Goal: Transaction & Acquisition: Book appointment/travel/reservation

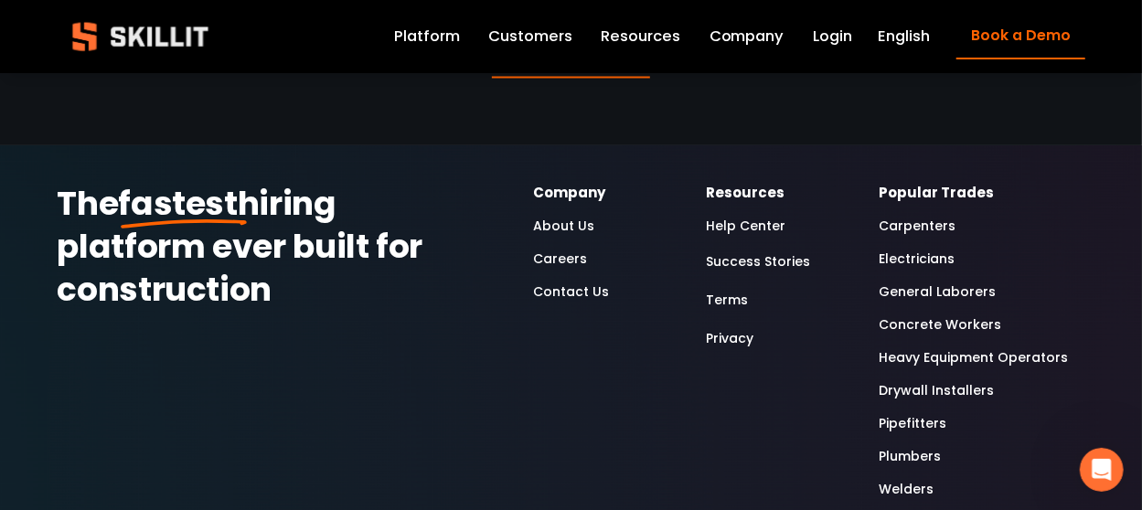
scroll to position [4847, 0]
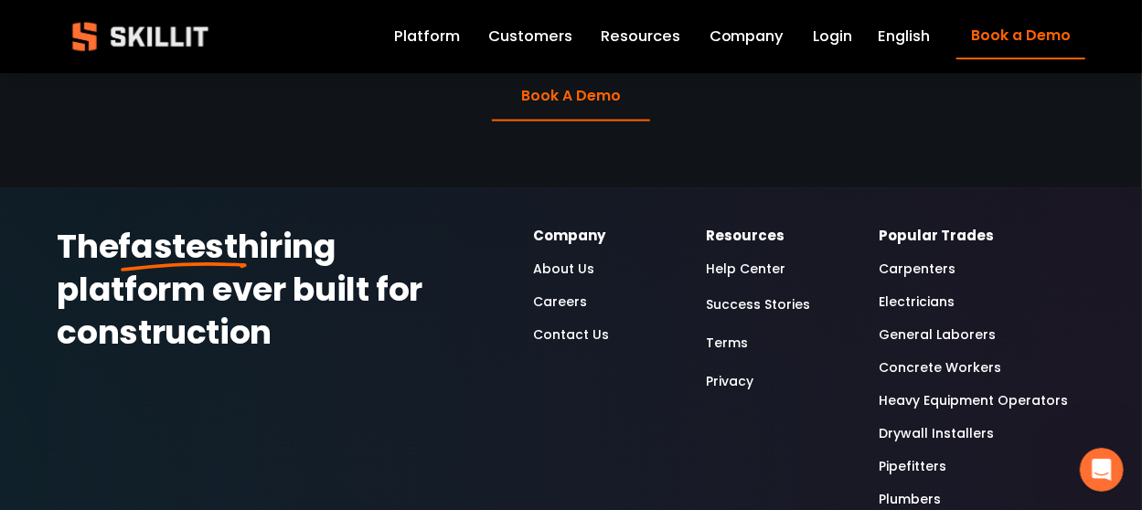
click at [924, 292] on link "Electricians" at bounding box center [917, 303] width 76 height 22
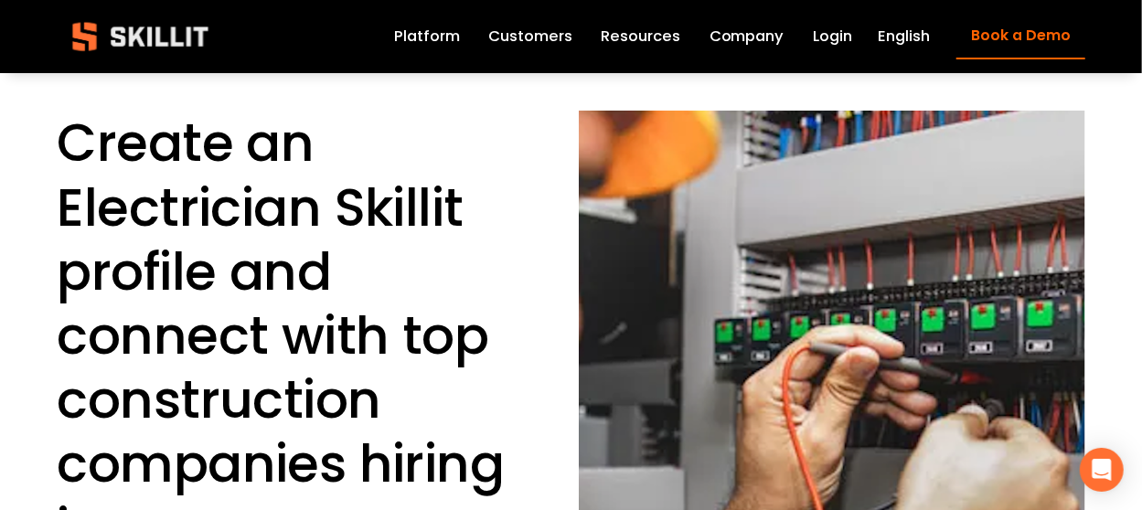
click at [751, 33] on link "Company" at bounding box center [746, 37] width 75 height 26
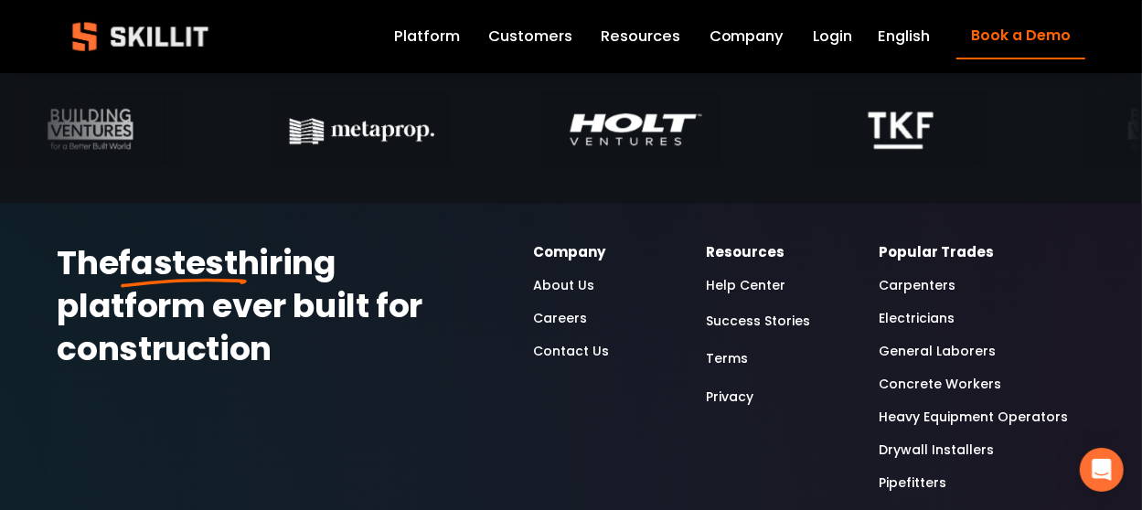
scroll to position [6034, 0]
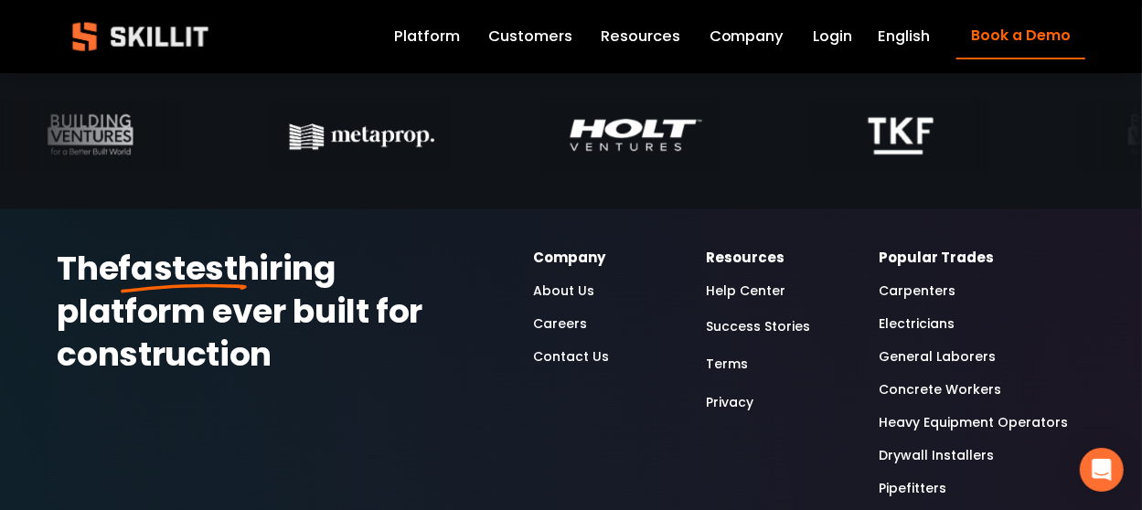
click at [219, 298] on strong "hiring platform ever built for construction" at bounding box center [243, 311] width 372 height 133
click at [218, 245] on strong "fastest" at bounding box center [177, 268] width 119 height 47
click at [854, 29] on div "English Español English Book a Demo" at bounding box center [968, 36] width 233 height 47
click at [843, 31] on link "Login" at bounding box center [832, 37] width 39 height 26
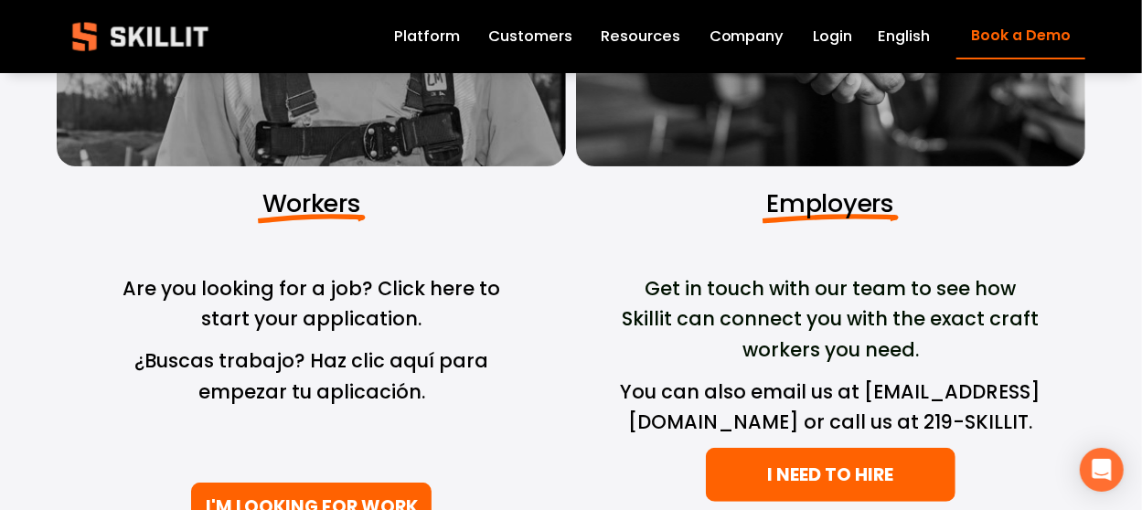
scroll to position [366, 0]
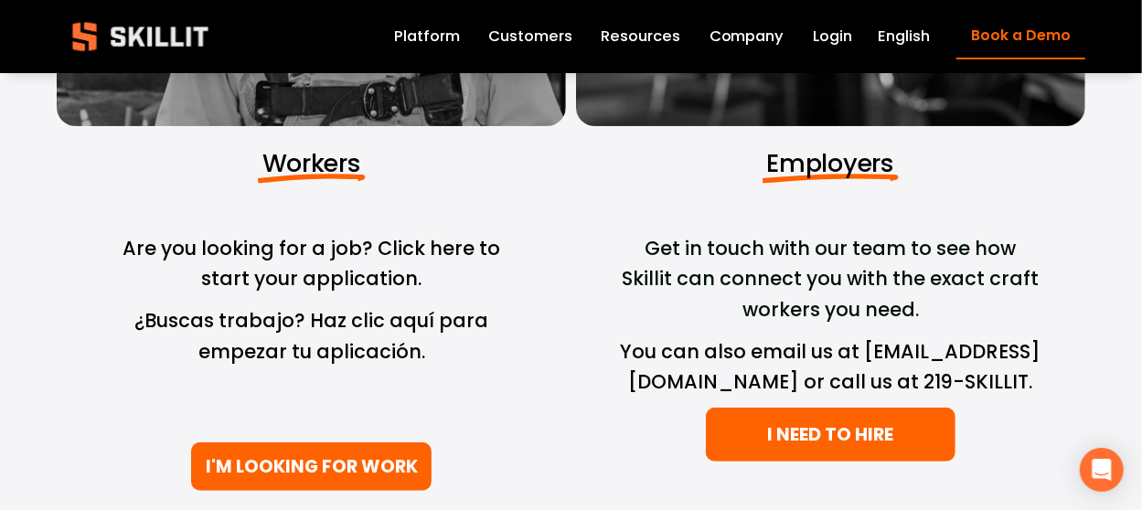
click at [840, 455] on link "I NEED TO HIRE" at bounding box center [831, 435] width 250 height 54
